Goal: Information Seeking & Learning: Learn about a topic

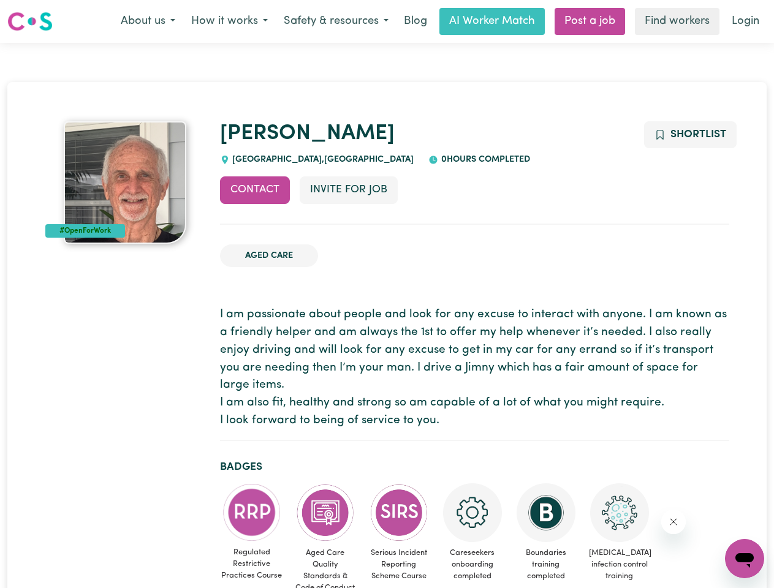
click at [148, 21] on button "About us" at bounding box center [148, 22] width 70 height 26
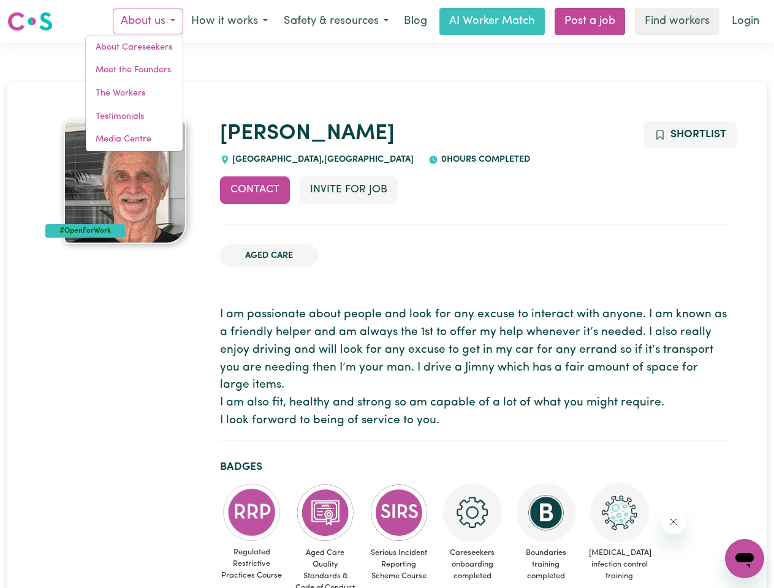
click at [229, 21] on button "How it works" at bounding box center [229, 22] width 93 height 26
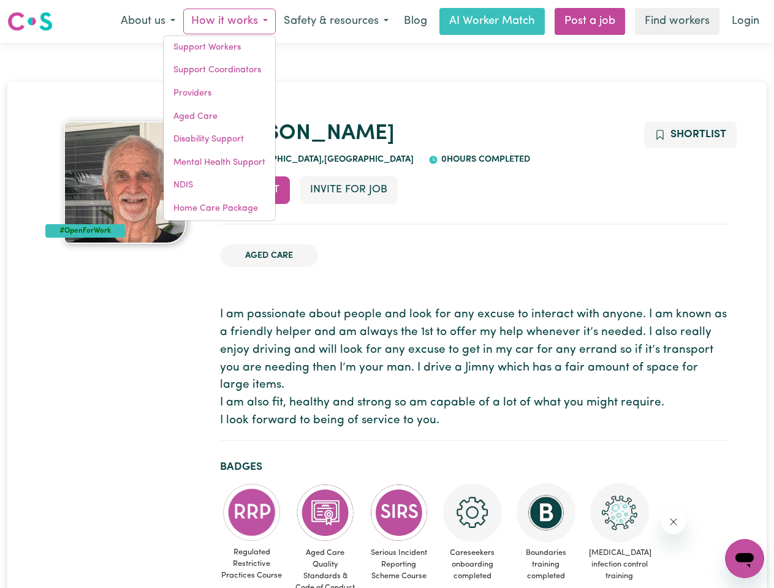
click at [335, 21] on button "Safety & resources" at bounding box center [336, 22] width 121 height 26
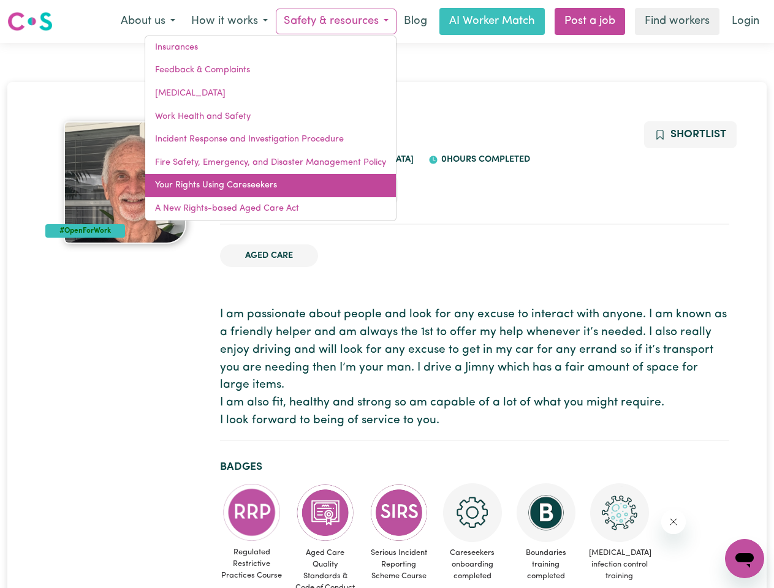
click at [255, 190] on link "Your Rights Using Careseekers" at bounding box center [270, 185] width 251 height 23
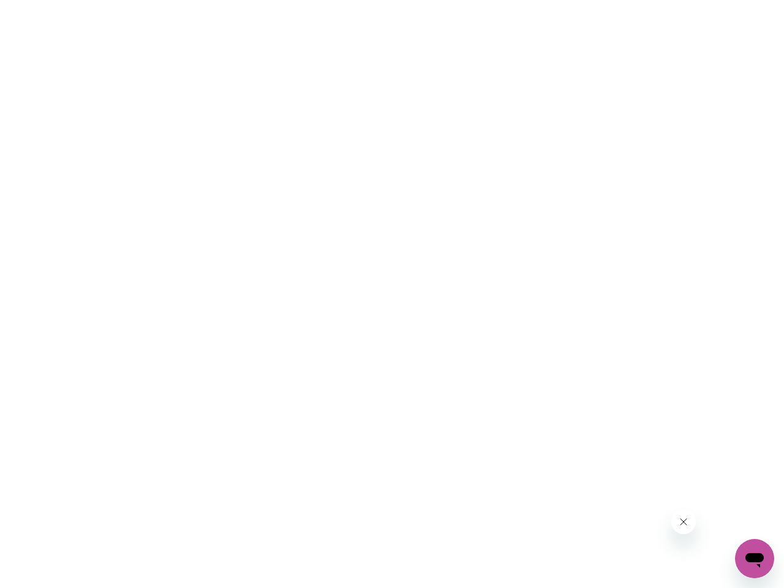
click at [348, 0] on html at bounding box center [392, 0] width 784 height 0
click at [689, 0] on html at bounding box center [392, 0] width 784 height 0
click at [252, 0] on html at bounding box center [392, 0] width 784 height 0
click at [325, 0] on html at bounding box center [392, 0] width 784 height 0
